Goal: Find specific page/section: Find specific page/section

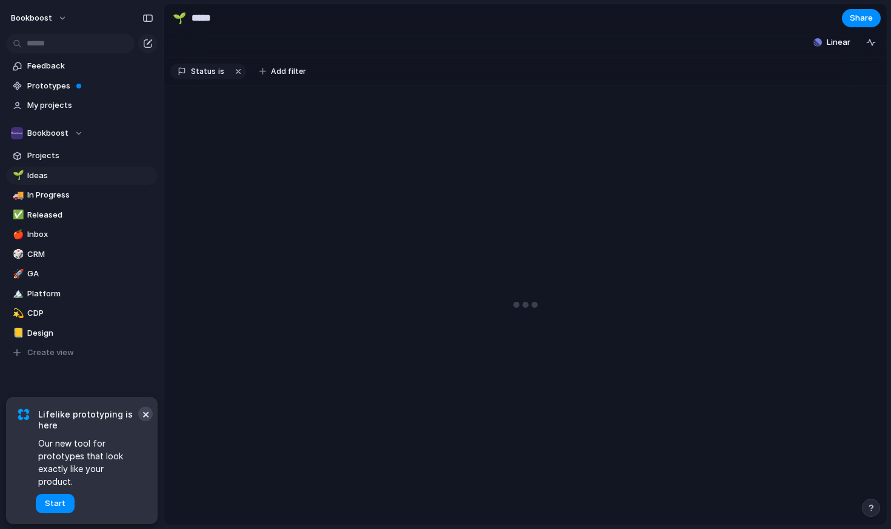
click at [147, 421] on button "×" at bounding box center [145, 414] width 15 height 15
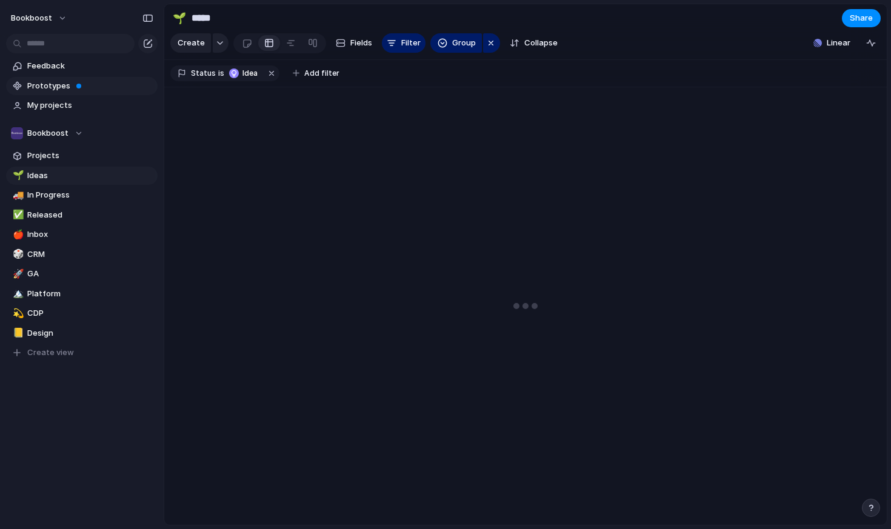
click at [96, 85] on span "Prototypes" at bounding box center [90, 86] width 126 height 12
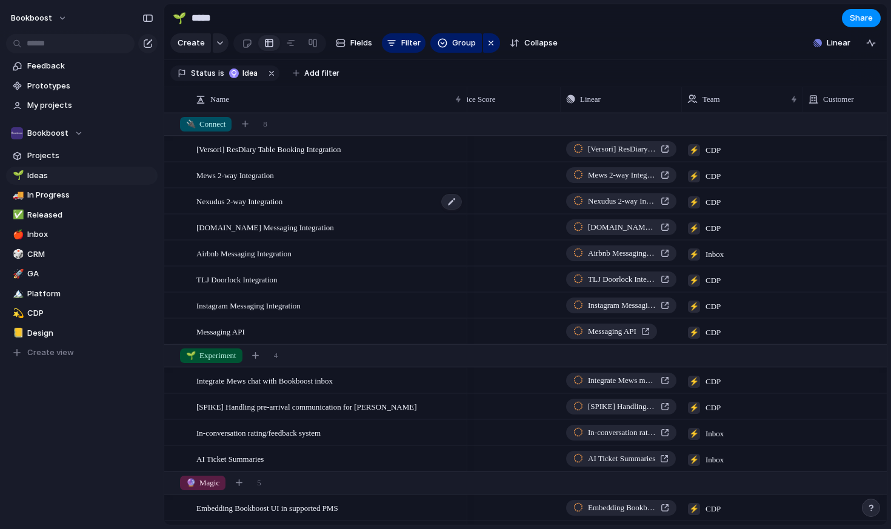
scroll to position [0, 324]
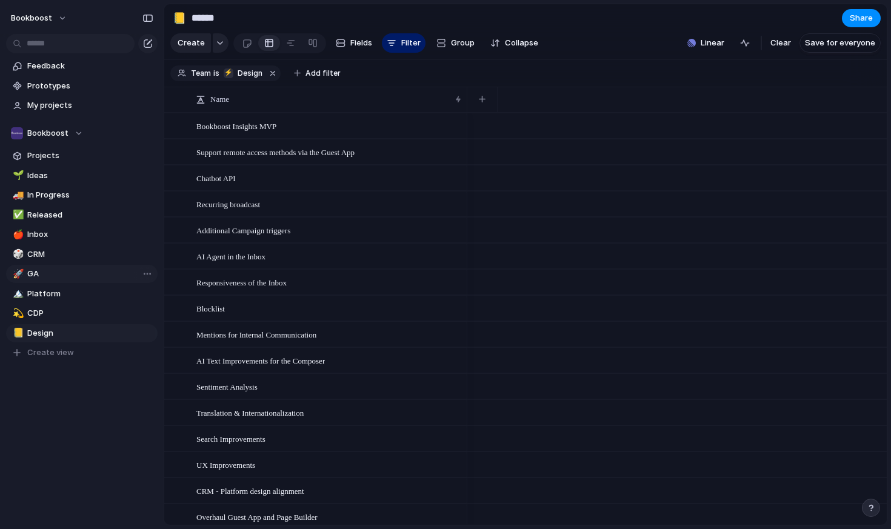
click at [53, 267] on link "🚀 GA" at bounding box center [81, 274] width 151 height 18
type input "**"
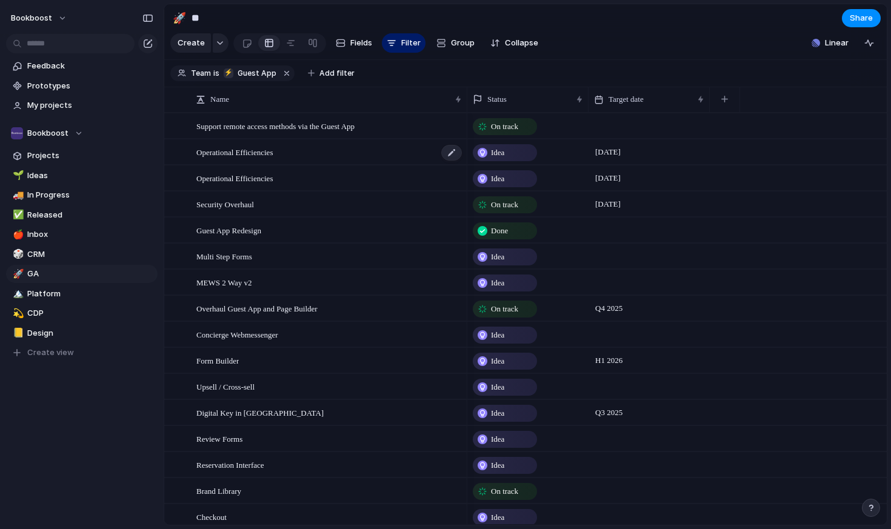
click at [365, 158] on div "Operational Efficiencies" at bounding box center [329, 152] width 267 height 25
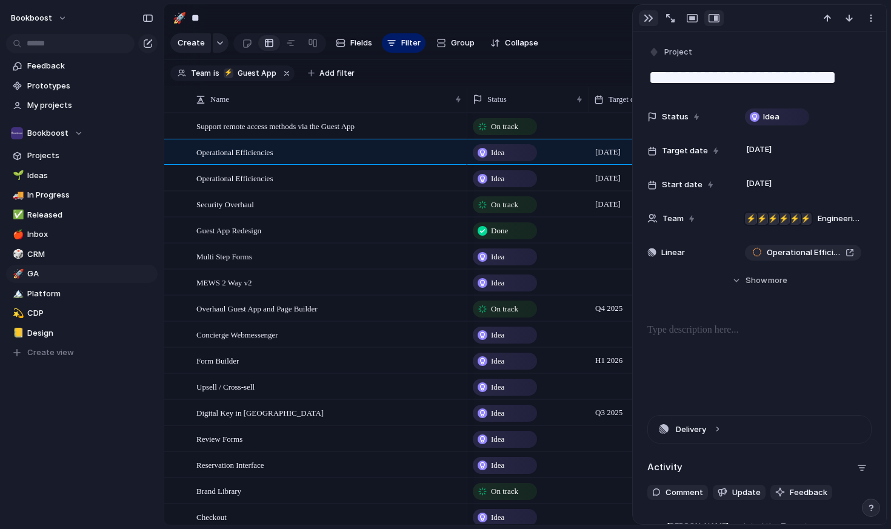
click at [645, 18] on div "button" at bounding box center [649, 18] width 10 height 10
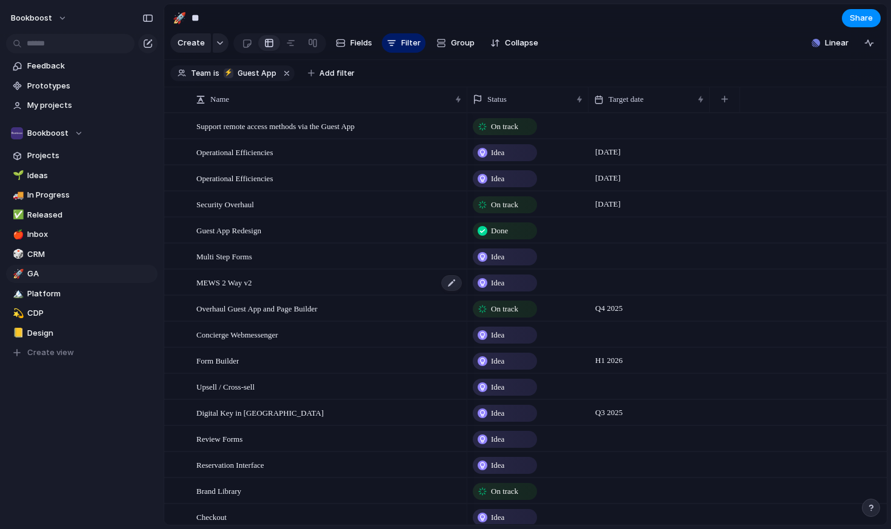
click at [233, 282] on span "MEWS 2 Way v2" at bounding box center [224, 282] width 56 height 14
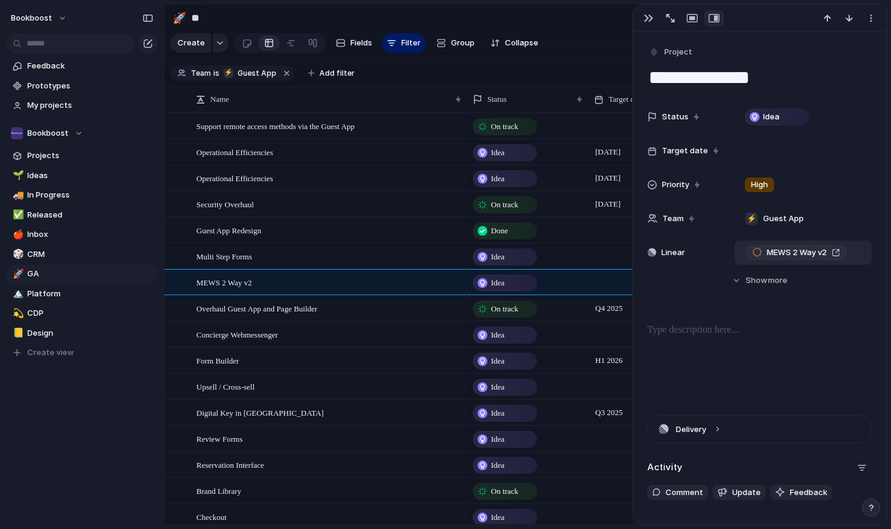
click at [834, 249] on div "MEWS 2 Way v2" at bounding box center [796, 253] width 88 height 12
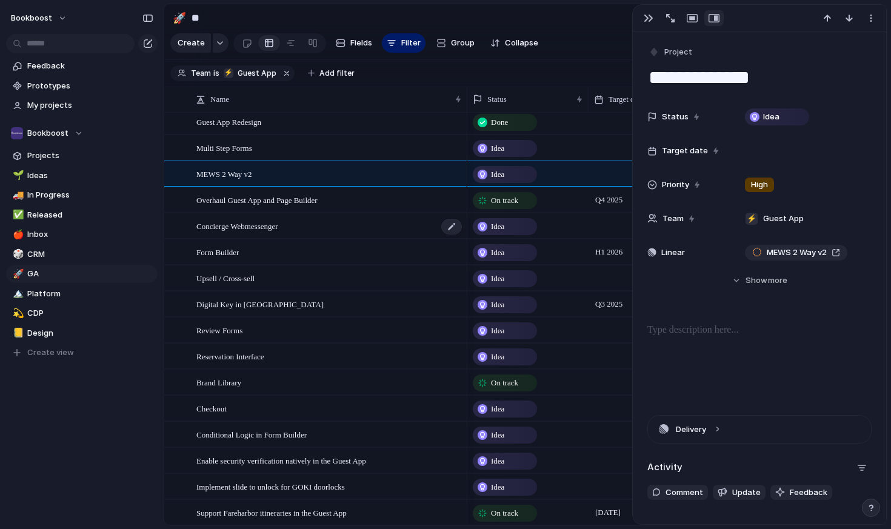
click at [344, 226] on div "Concierge Webmessenger" at bounding box center [329, 226] width 267 height 25
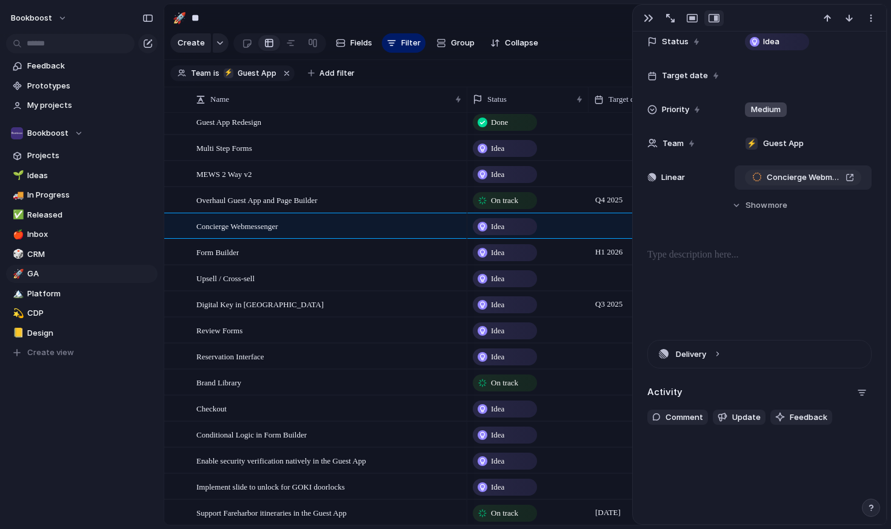
click at [850, 175] on div "Concierge Webmessenger" at bounding box center [803, 177] width 102 height 12
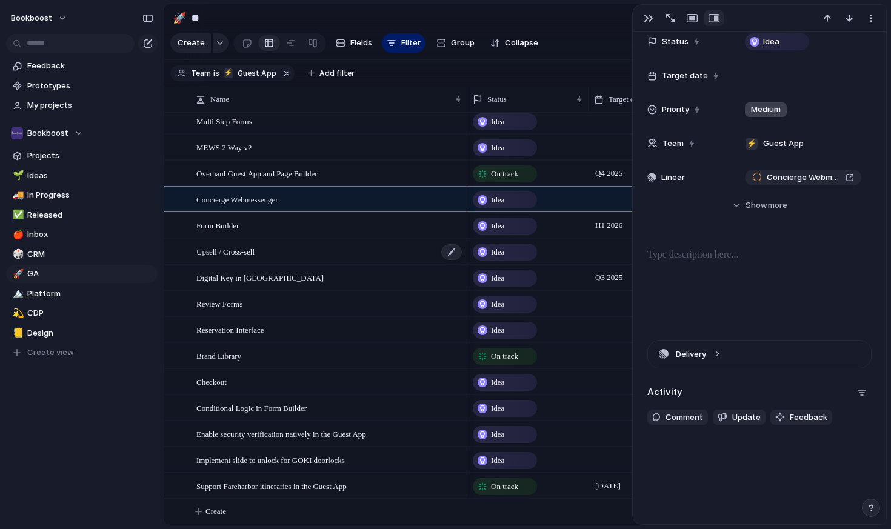
click at [401, 251] on div "Upsell / Cross-sell" at bounding box center [329, 251] width 267 height 25
type textarea "**********"
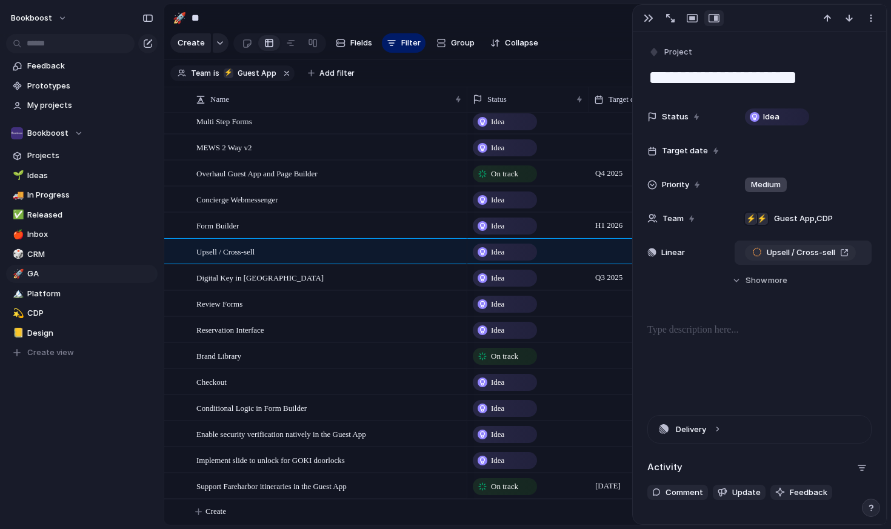
click at [802, 258] on span "Upsell / Cross-sell" at bounding box center [801, 253] width 68 height 12
